Goal: Browse casually

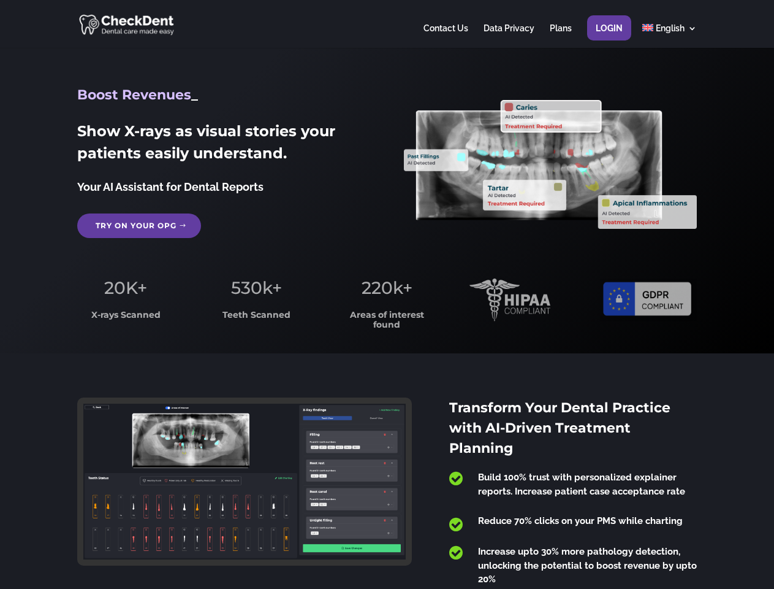
click at [387, 294] on span "220k+" at bounding box center [387, 287] width 51 height 21
click at [387, 24] on div at bounding box center [386, 24] width 619 height 48
click at [387, 294] on span "220k+" at bounding box center [387, 287] width 51 height 21
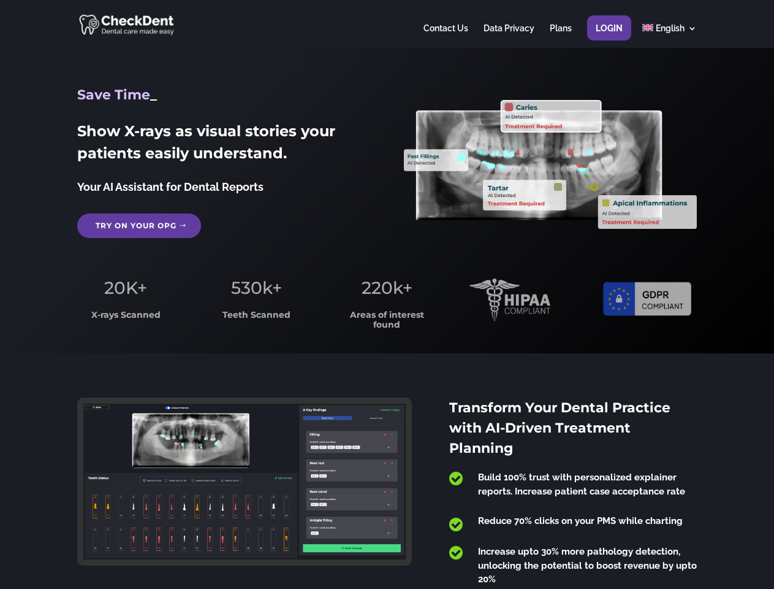
click at [387, 24] on div at bounding box center [386, 24] width 619 height 48
